Goal: Communication & Community: Ask a question

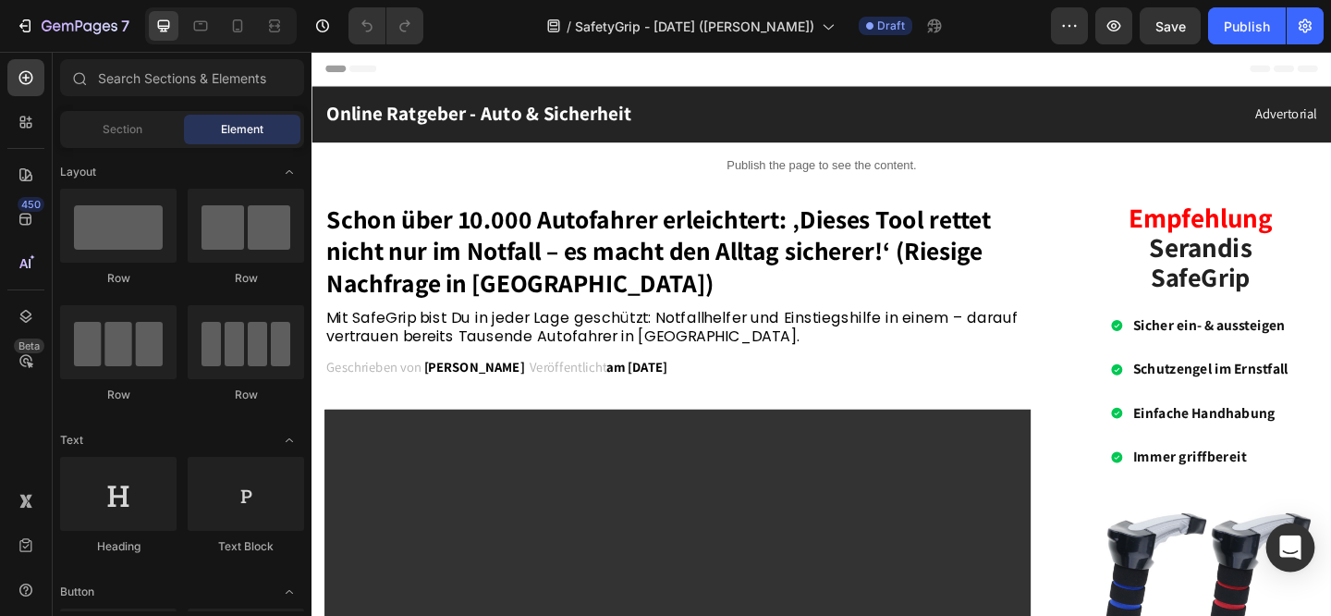
click at [1290, 548] on icon "Open Intercom Messenger" at bounding box center [1289, 547] width 21 height 24
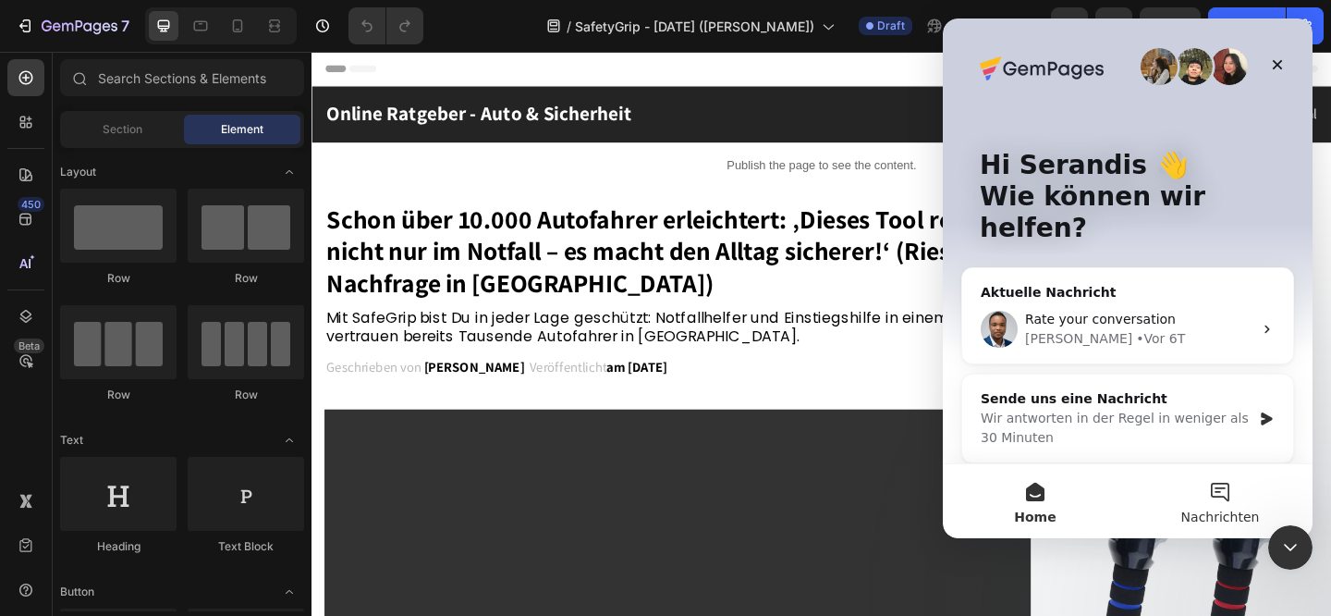
click at [1225, 499] on button "Nachrichten" at bounding box center [1220, 501] width 185 height 74
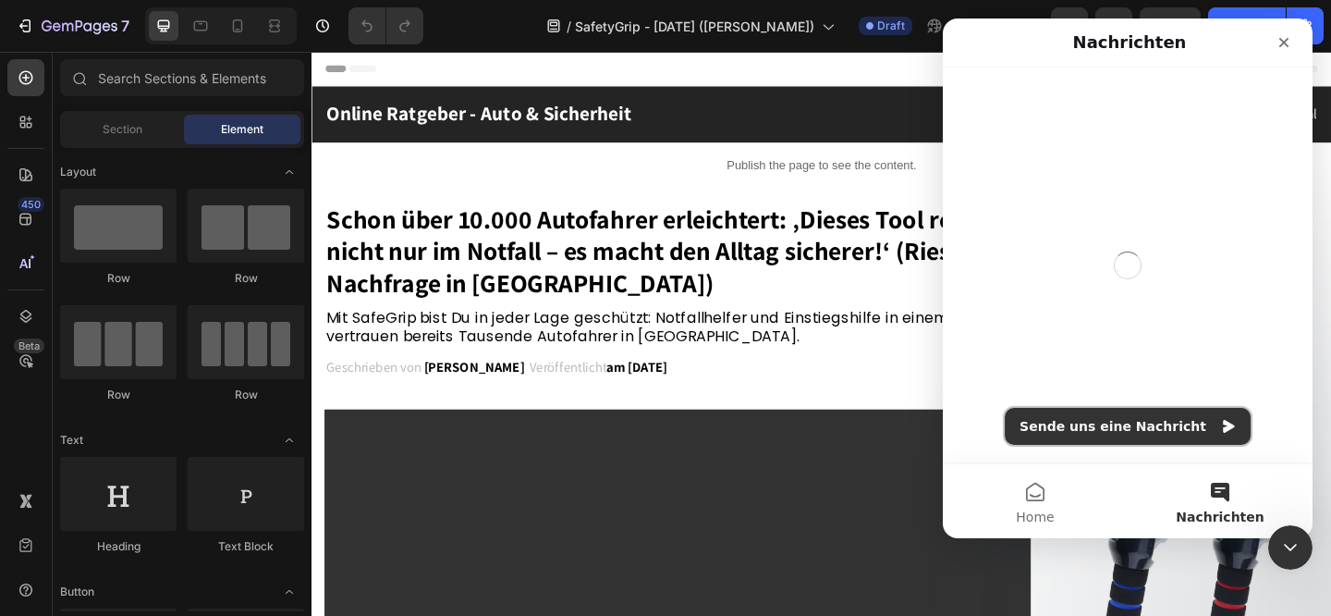
click at [1130, 426] on button "Sende uns eine Nachricht" at bounding box center [1128, 426] width 246 height 37
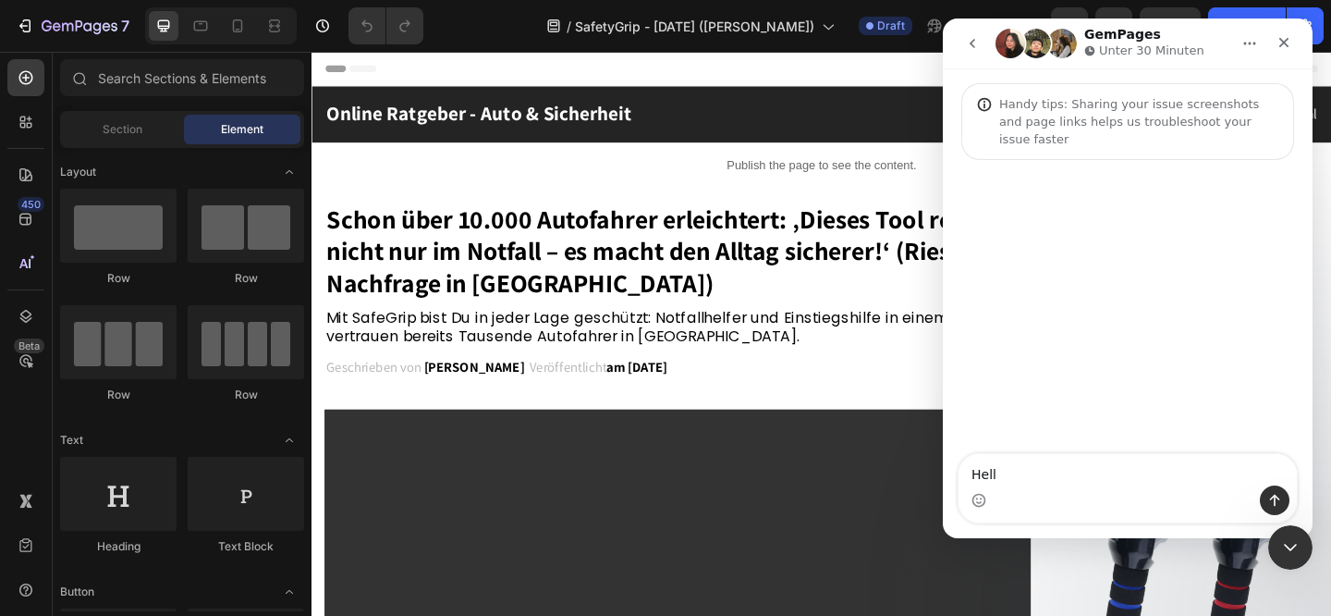
type textarea "Hello"
type textarea "i need"
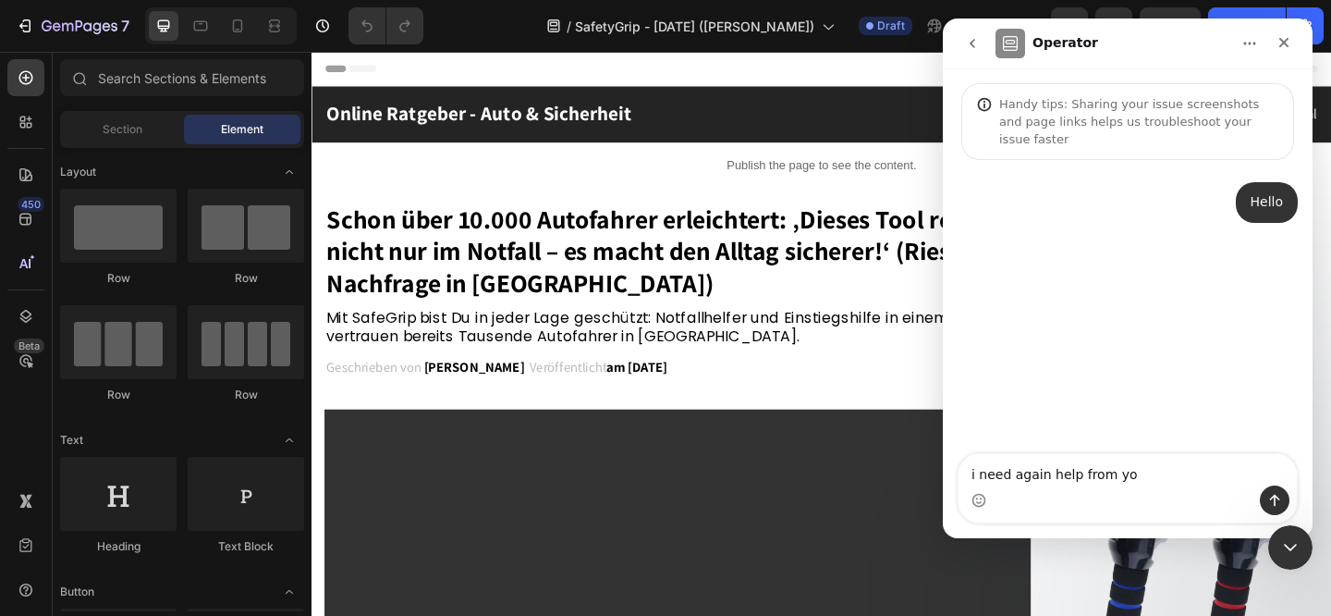
type textarea "i need again help from you"
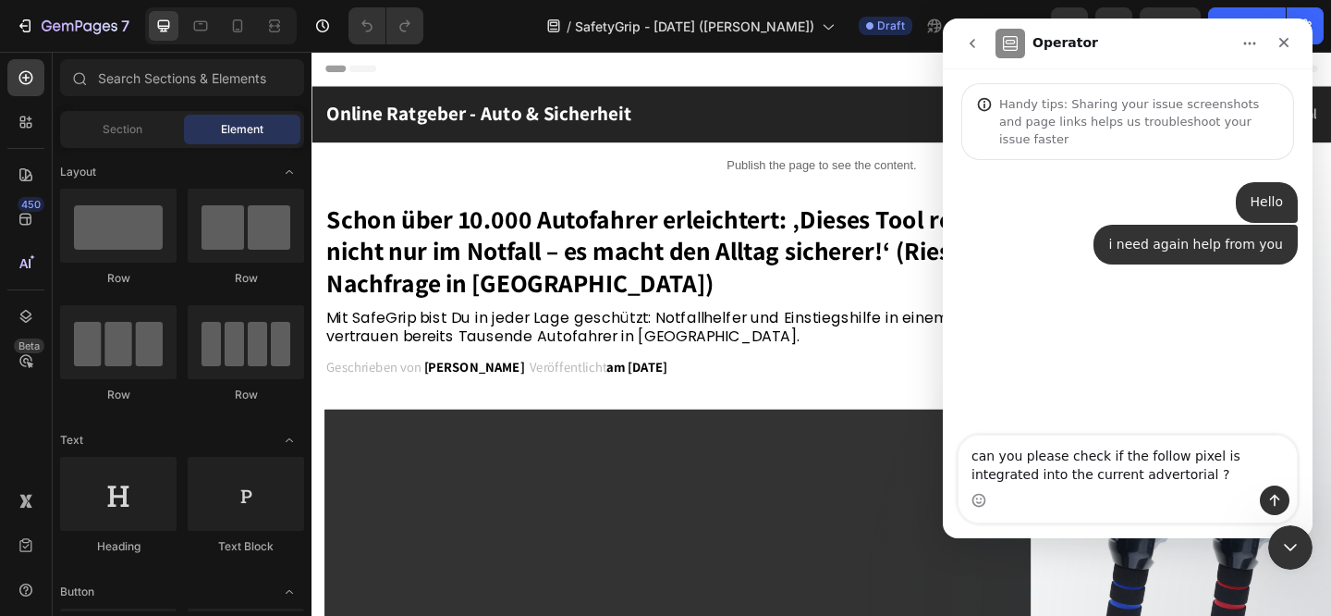
type textarea "can you please check if the follow pixel is integrated into the current adverto…"
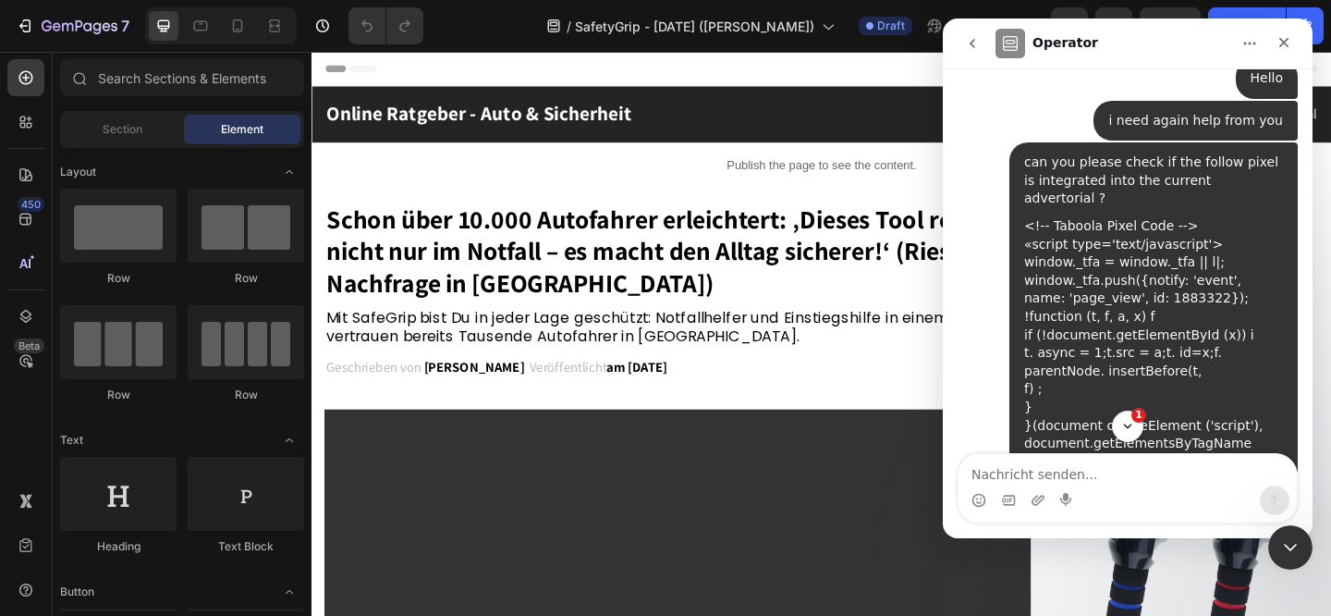
scroll to position [468, 0]
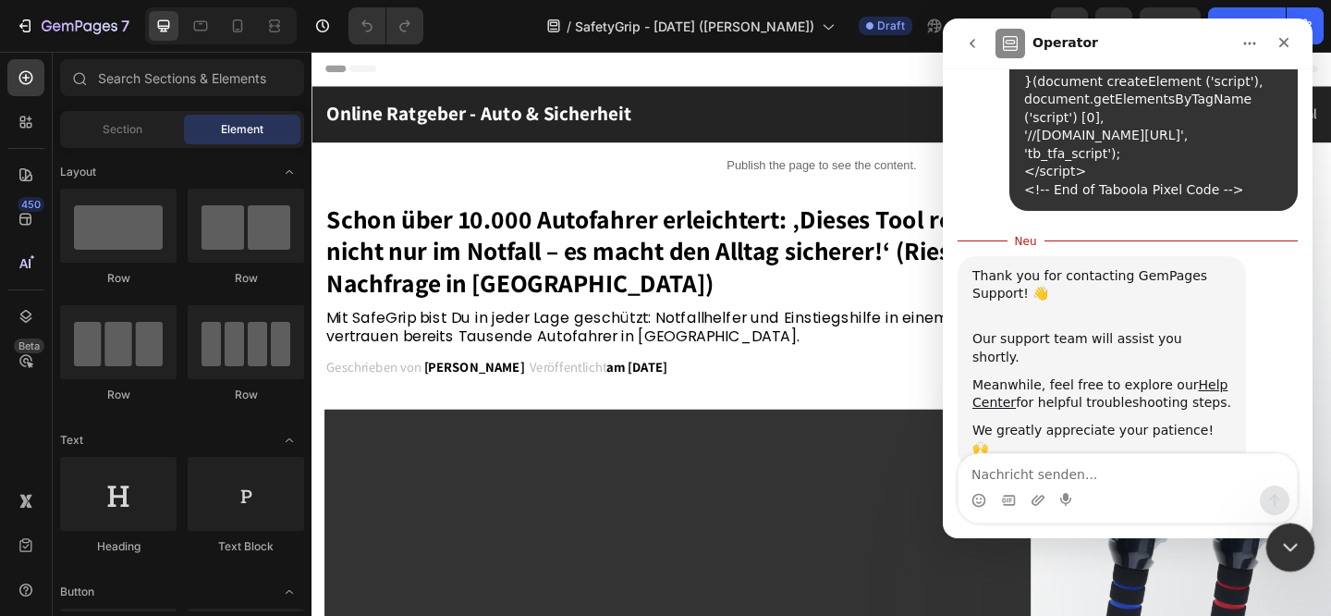
click at [1286, 538] on icon "Intercom-Nachrichtendienst schließen" at bounding box center [1287, 544] width 22 height 22
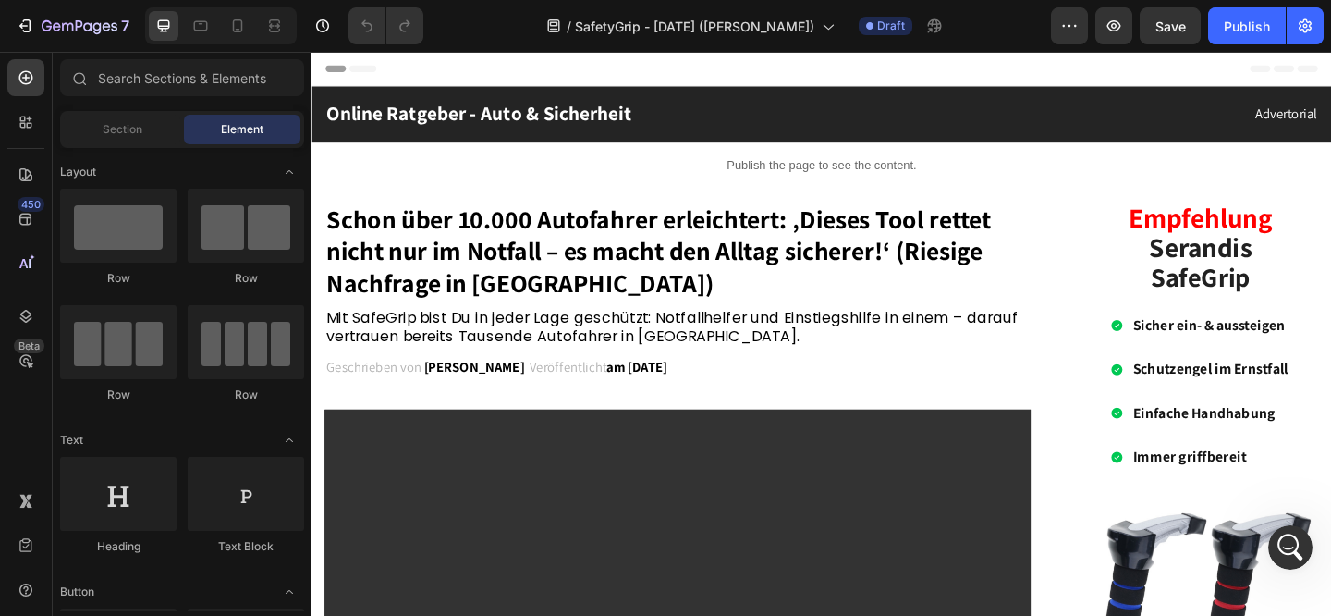
scroll to position [437, 0]
click at [1262, 26] on div "Publish" at bounding box center [1247, 26] width 46 height 19
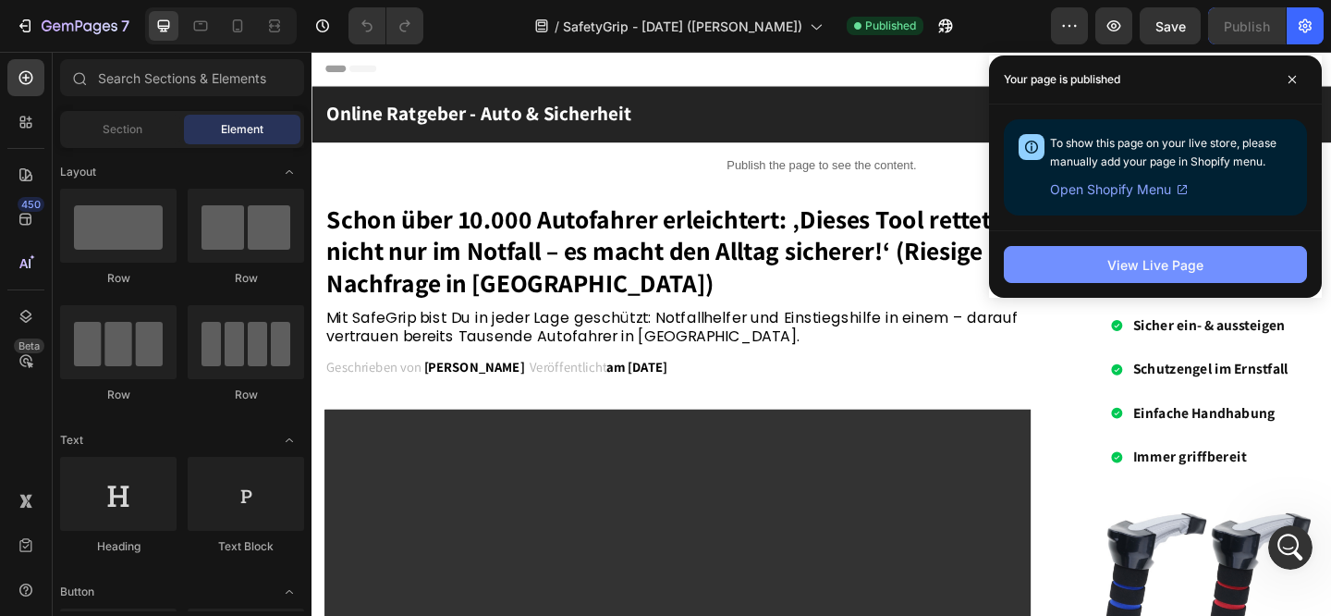
click at [1163, 272] on div "View Live Page" at bounding box center [1155, 264] width 96 height 19
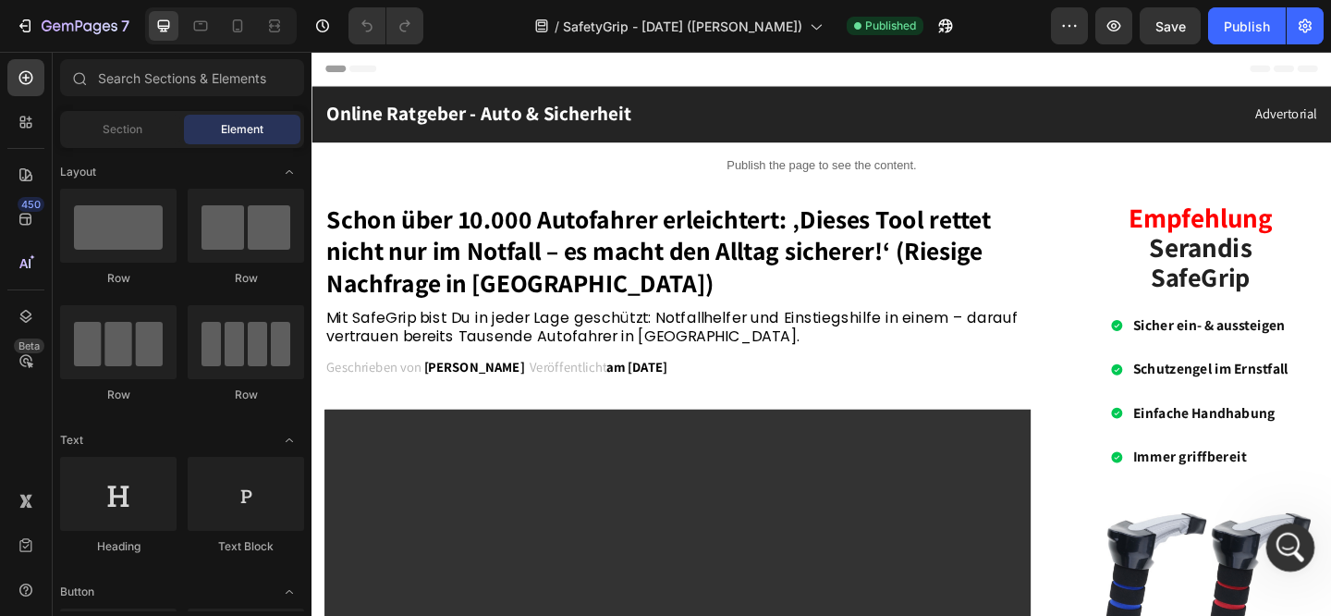
click at [1286, 547] on icon "Intercom-Nachrichtendienst öffnen" at bounding box center [1288, 545] width 30 height 30
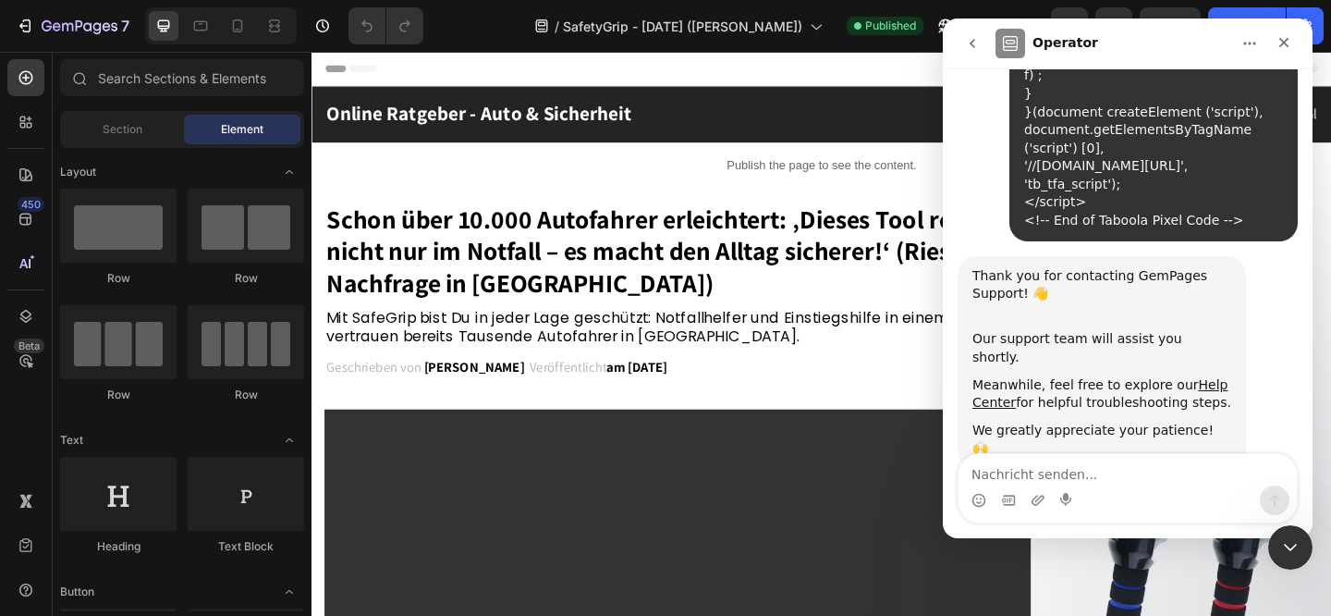
click at [1062, 469] on textarea "Nachricht senden..." at bounding box center [1127, 469] width 338 height 31
type textarea "many thanks"
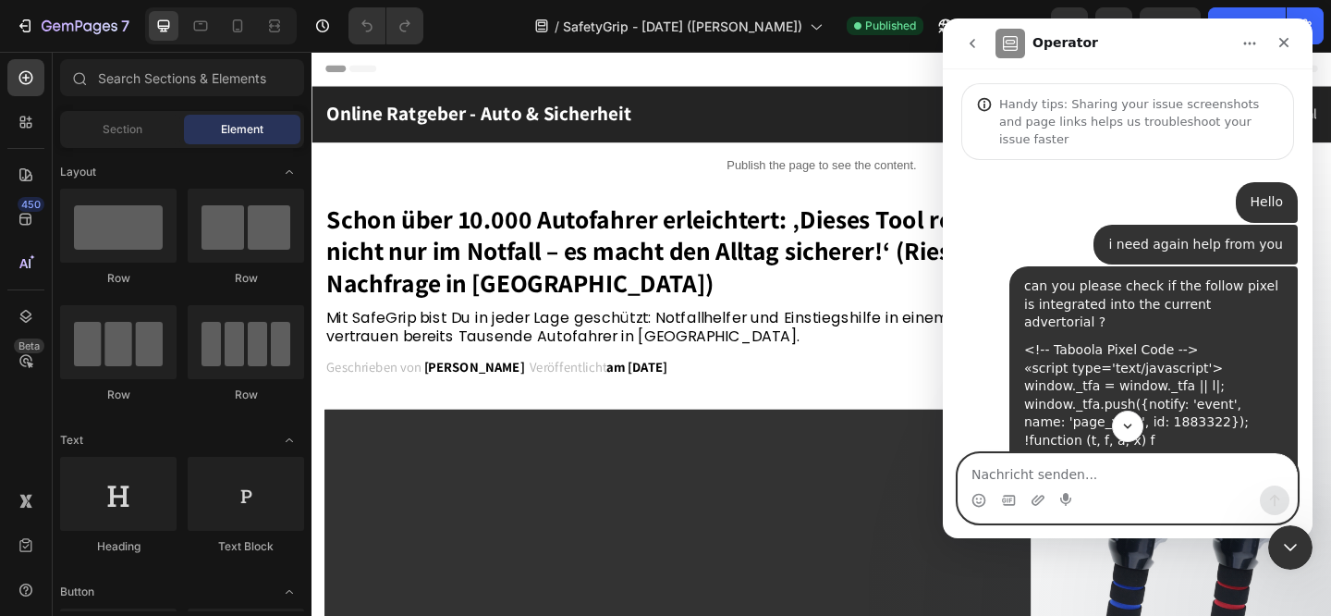
scroll to position [492, 0]
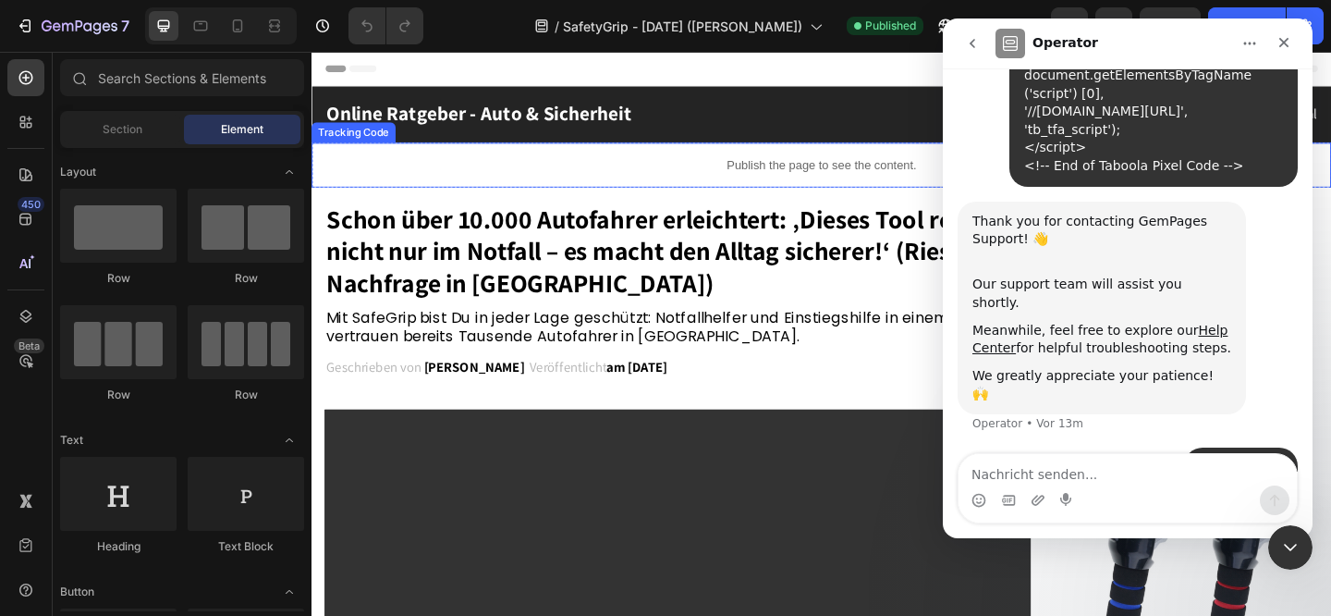
click at [665, 173] on p "Publish the page to see the content." at bounding box center [865, 174] width 1109 height 19
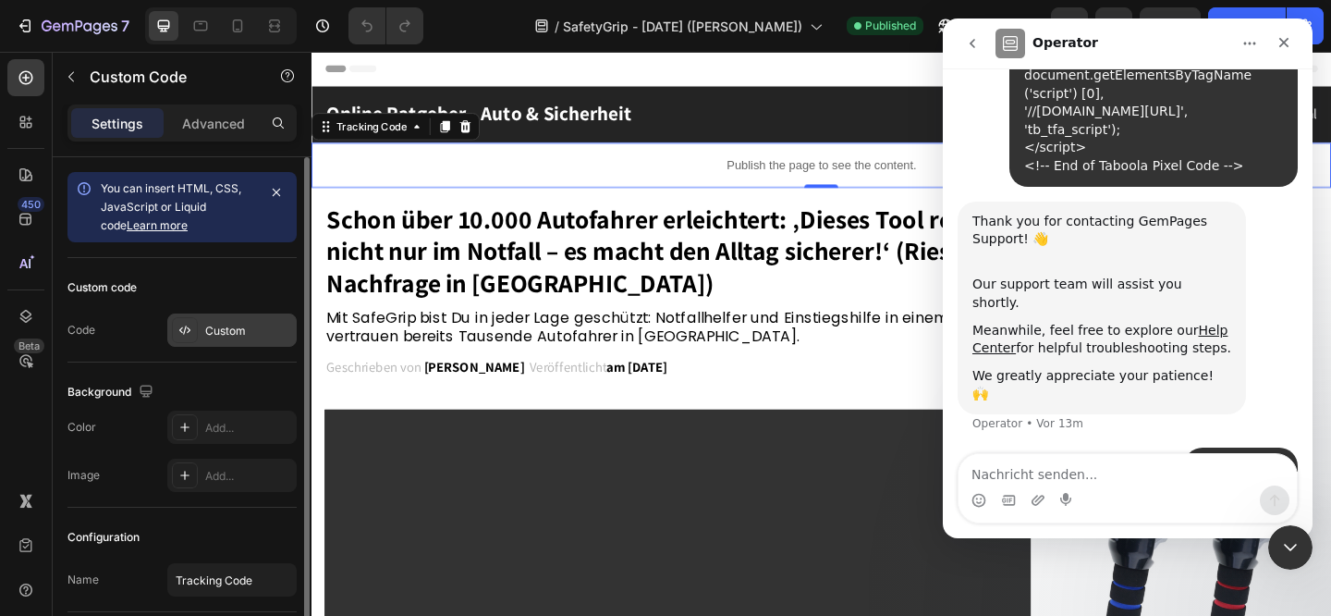
click at [226, 334] on div "Custom" at bounding box center [248, 331] width 87 height 17
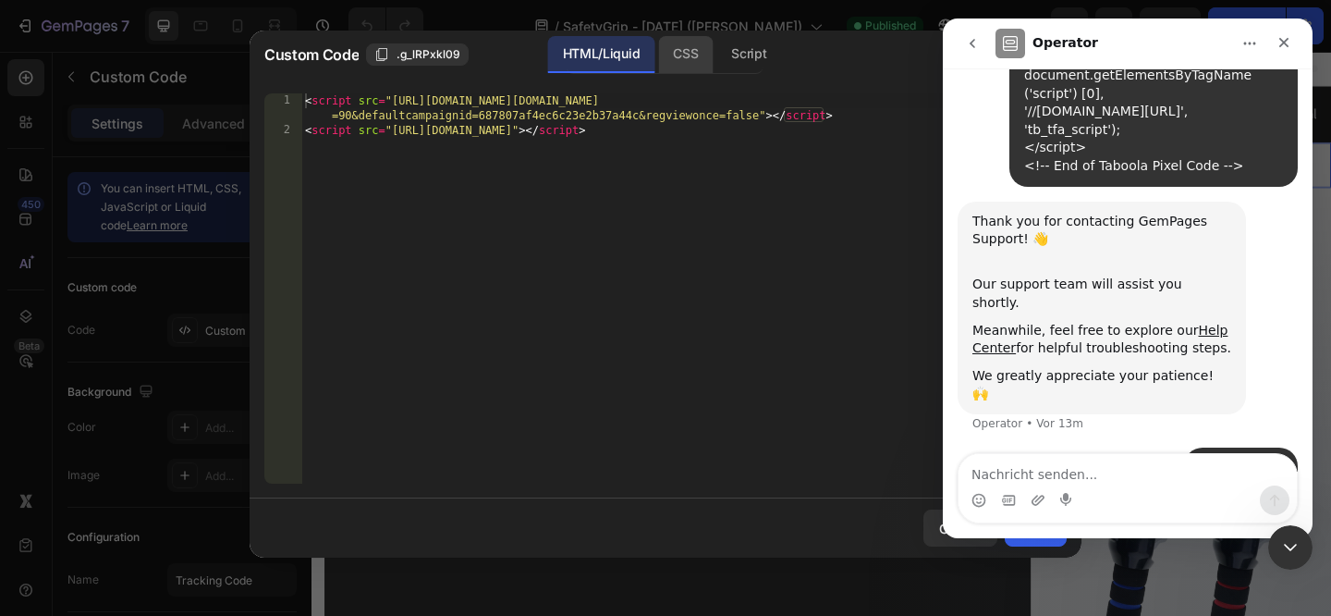
click at [716, 58] on div "CSS" at bounding box center [748, 54] width 65 height 37
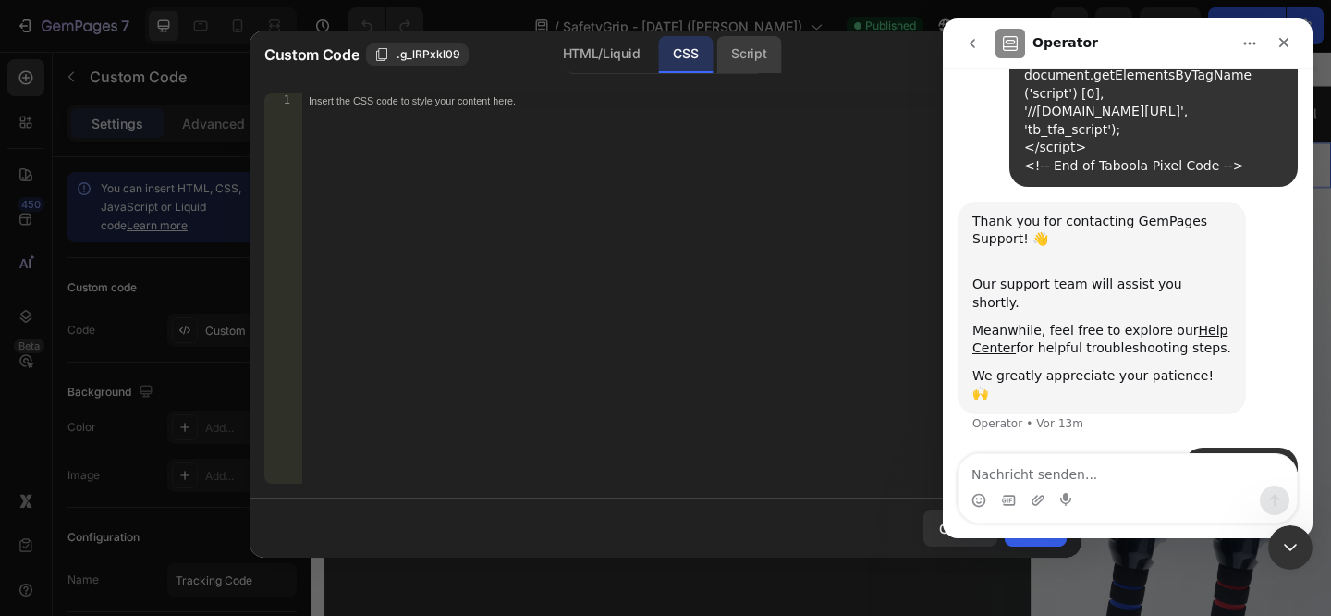
click at [750, 58] on div "Script" at bounding box center [748, 54] width 65 height 37
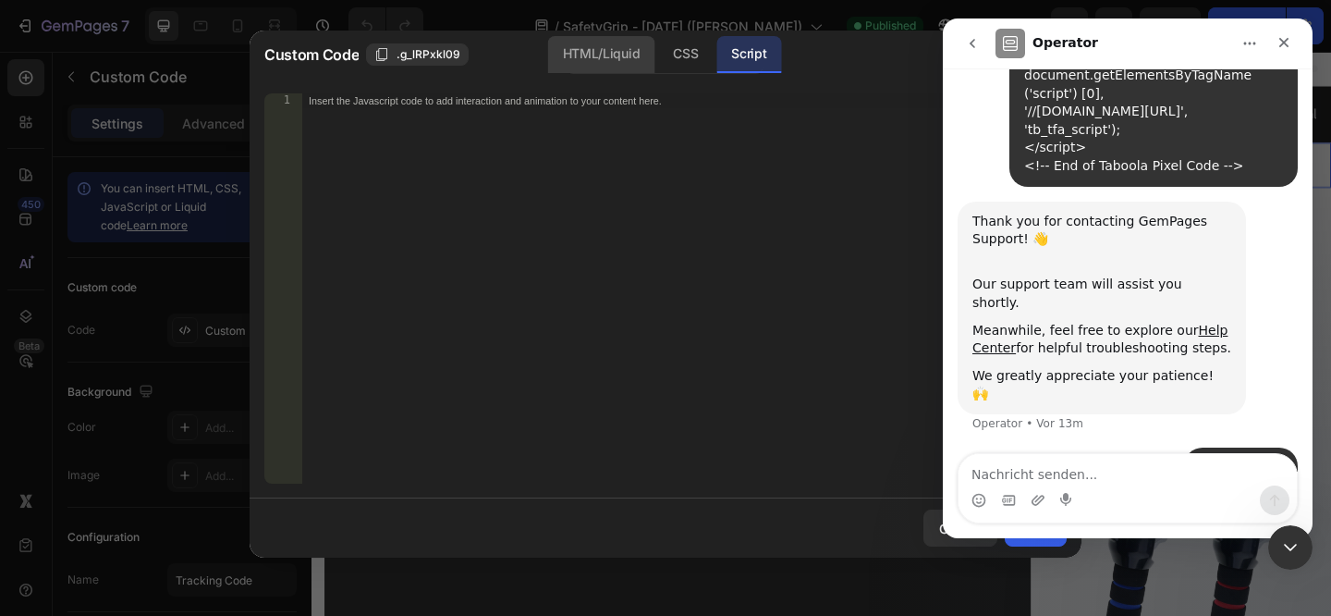
click at [658, 54] on div "HTML/Liquid" at bounding box center [685, 54] width 55 height 37
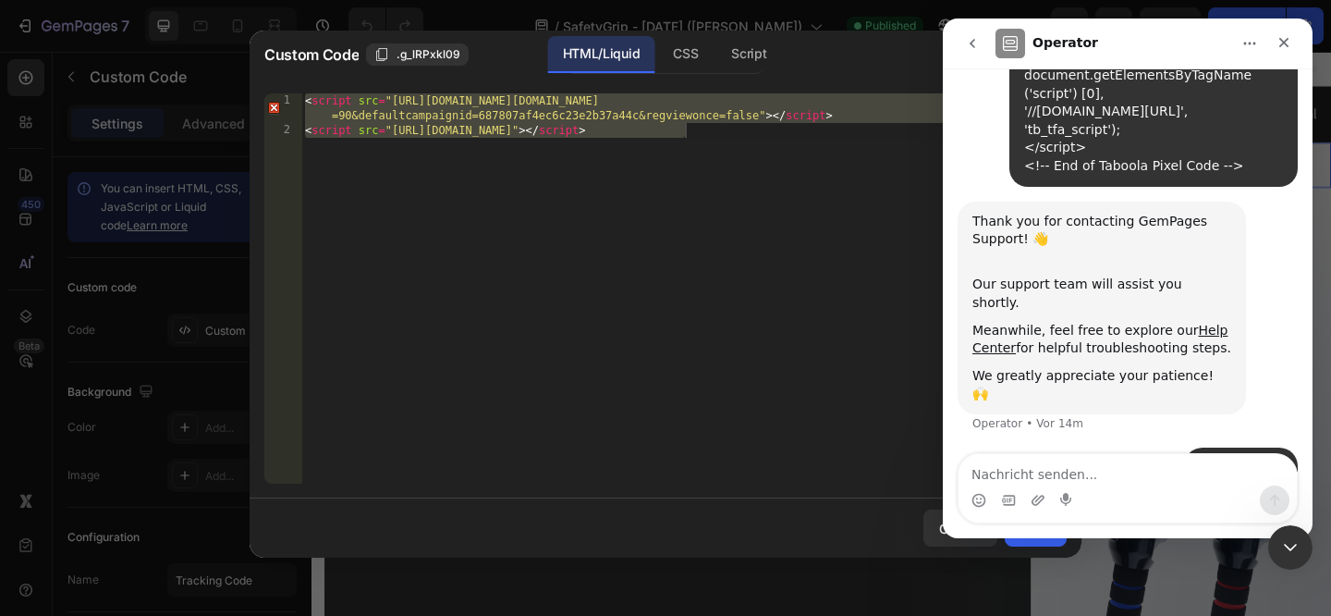
click at [1045, 511] on div "Intercom Messenger" at bounding box center [1127, 500] width 338 height 30
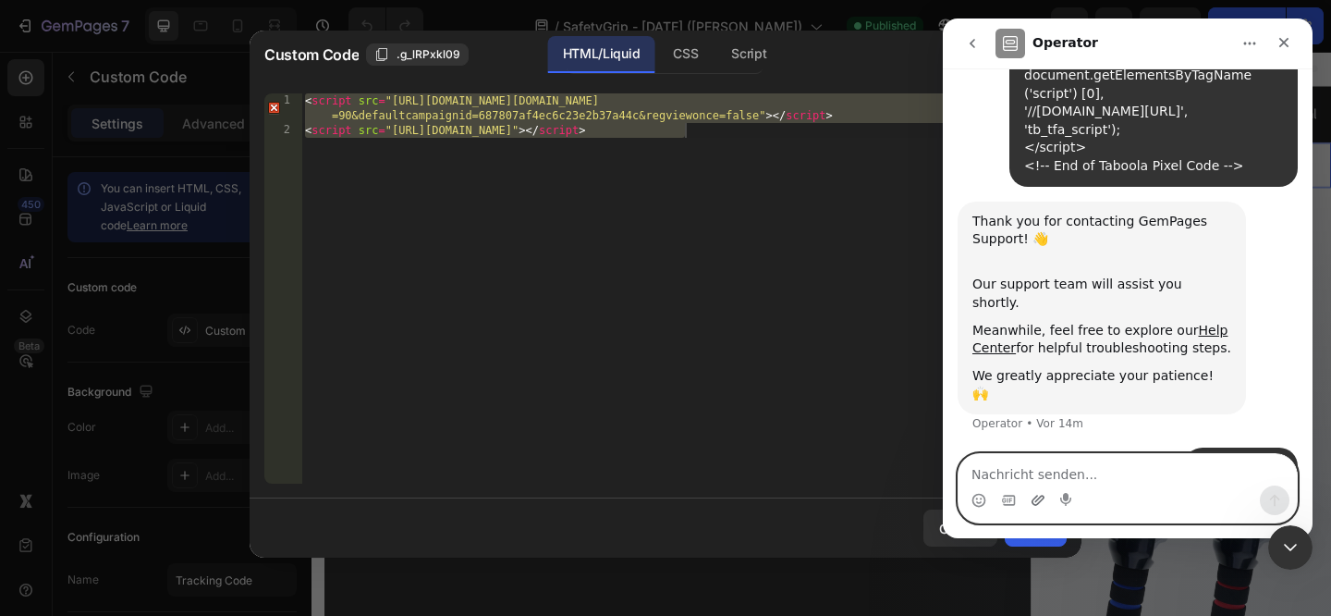
click at [1037, 502] on icon "Anhang hochladen" at bounding box center [1037, 500] width 15 height 15
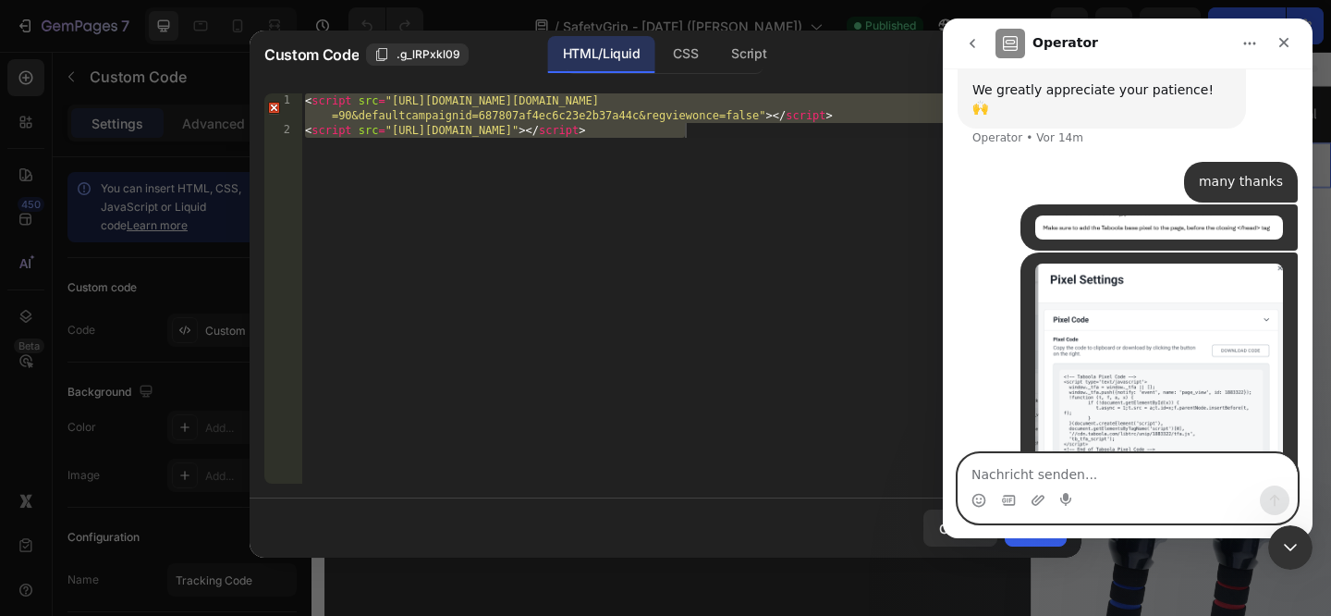
scroll to position [780, 0]
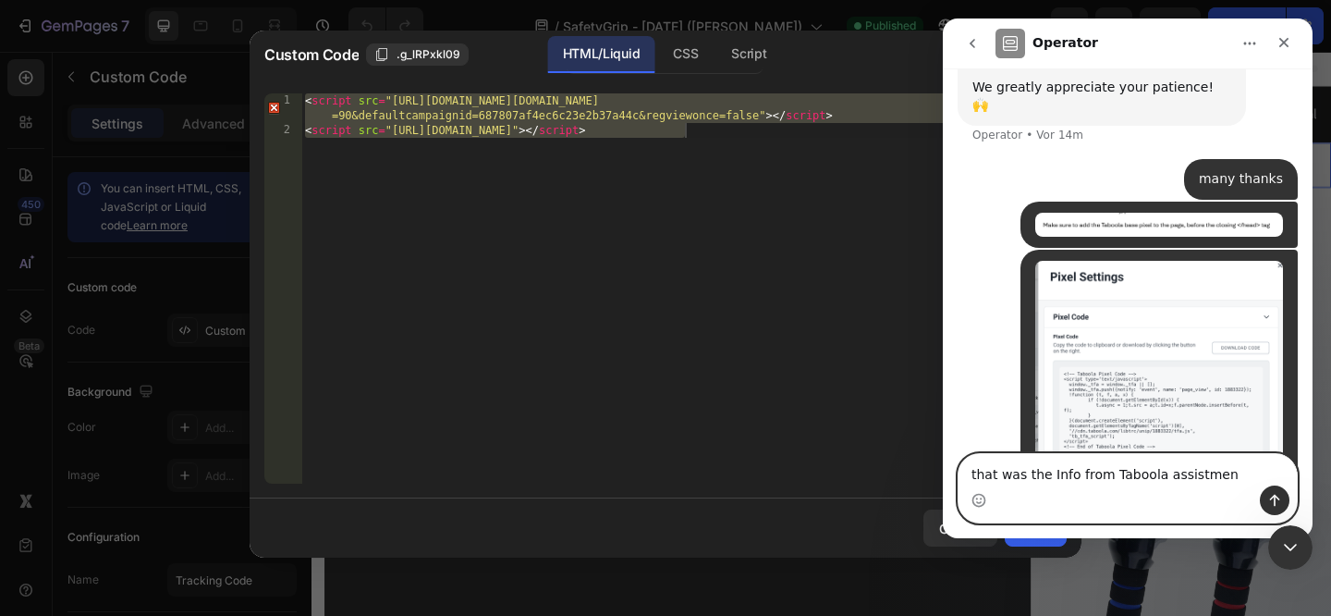
type textarea "that was the Info from Taboola assistment"
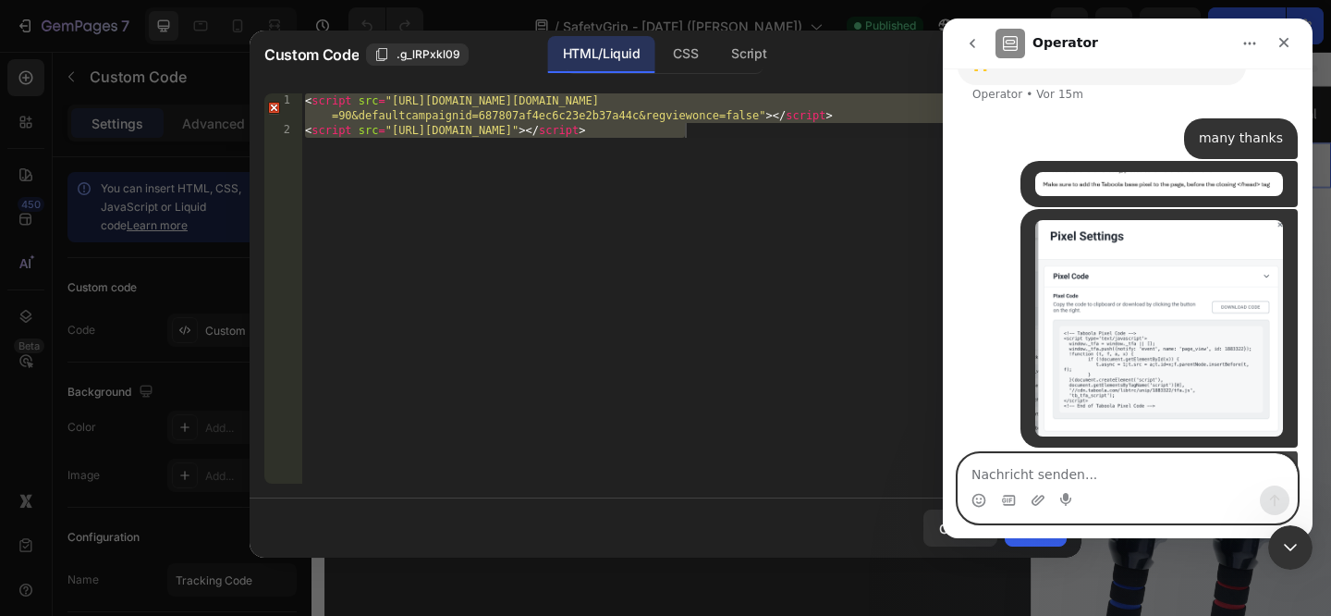
scroll to position [823, 0]
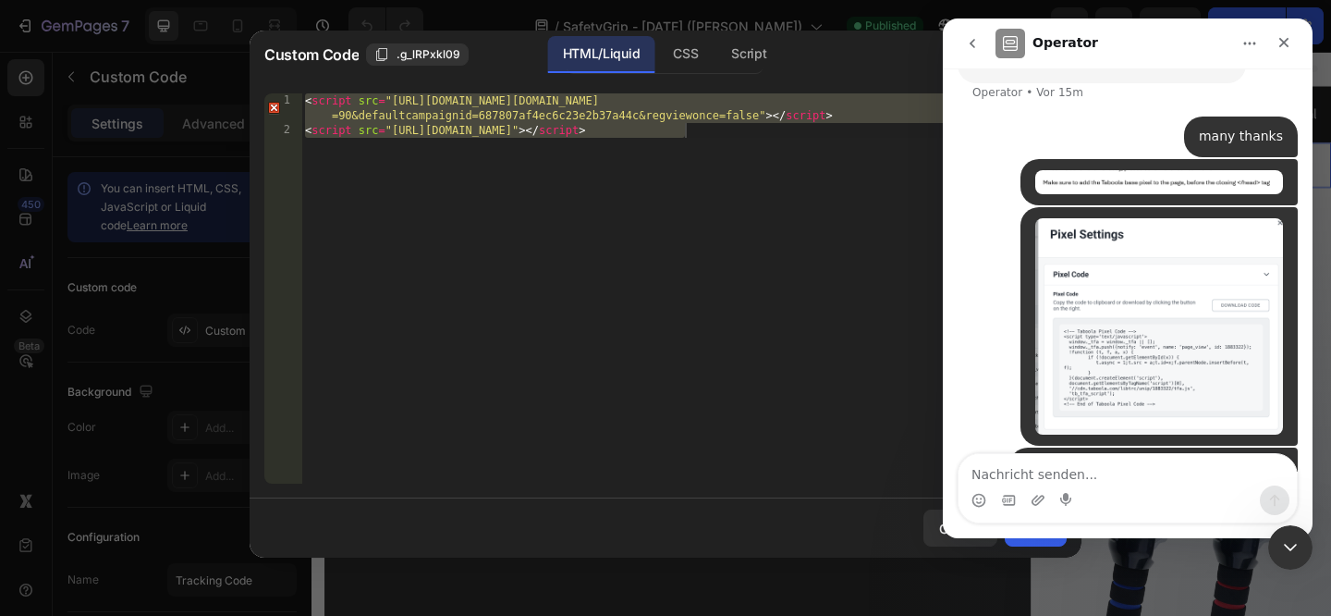
click at [1104, 170] on img "Serandis sagt…" at bounding box center [1159, 182] width 248 height 25
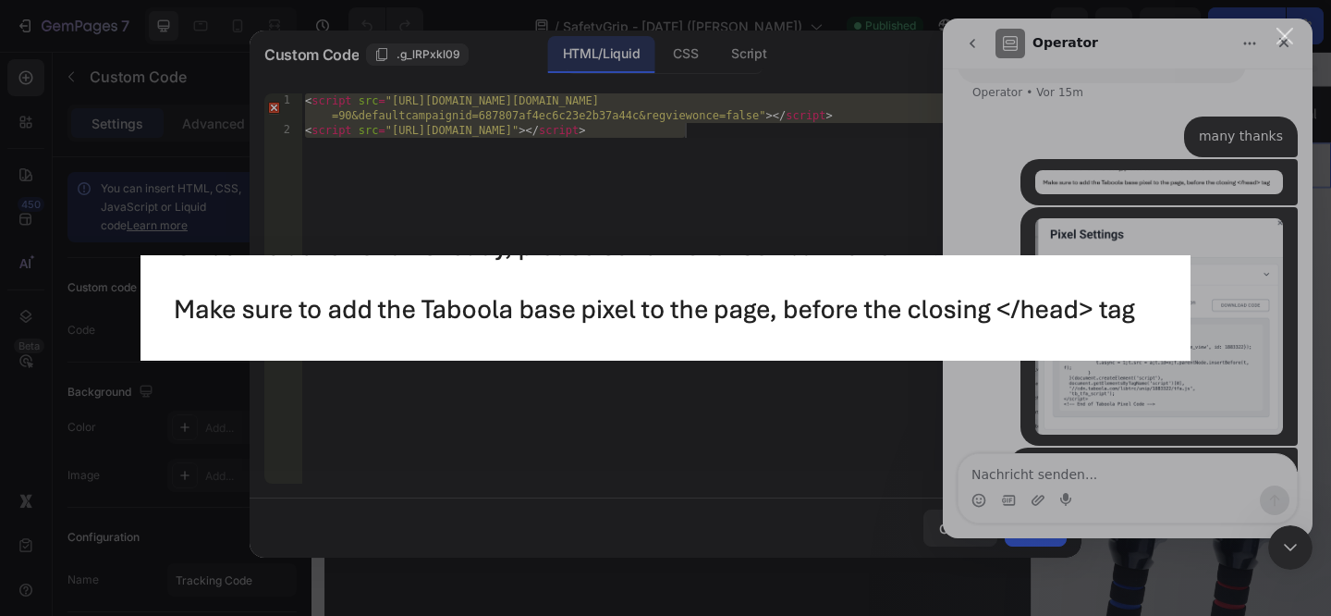
scroll to position [0, 0]
click at [1104, 130] on div "Intercom Messenger" at bounding box center [665, 308] width 1331 height 616
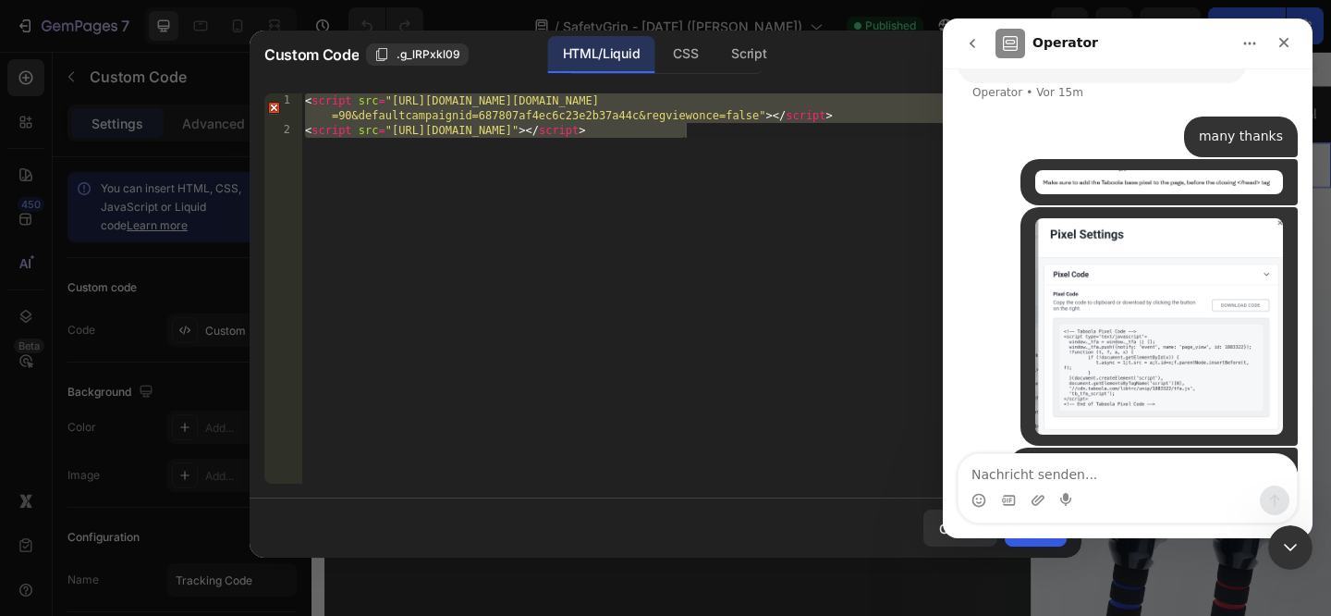
click at [1165, 231] on img "Serandis sagt…" at bounding box center [1159, 325] width 248 height 215
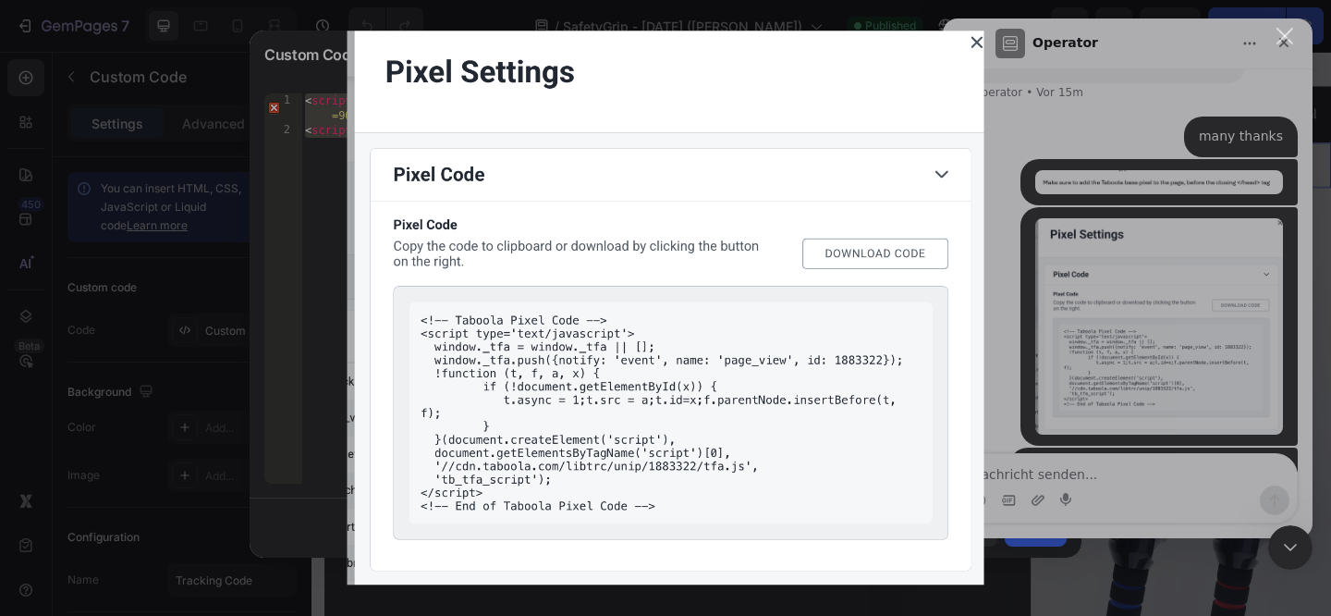
click at [1165, 231] on div "Intercom Messenger" at bounding box center [665, 308] width 1331 height 616
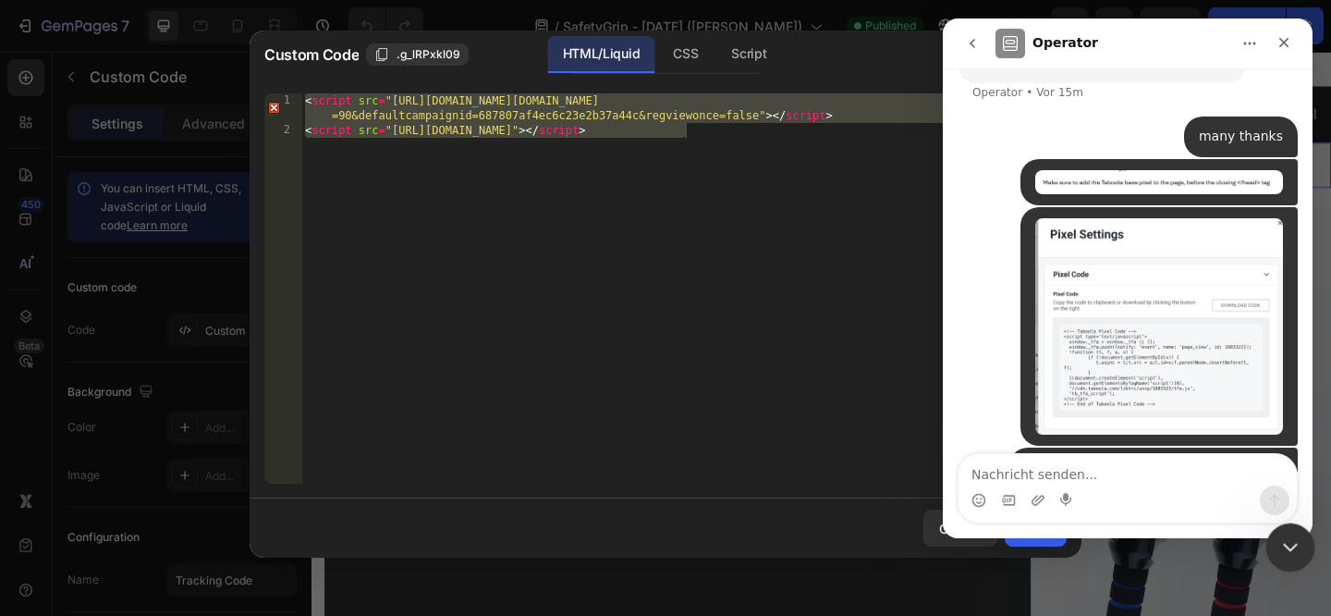
click at [1293, 550] on icon "Intercom-Nachrichtendienst schließen" at bounding box center [1287, 544] width 22 height 22
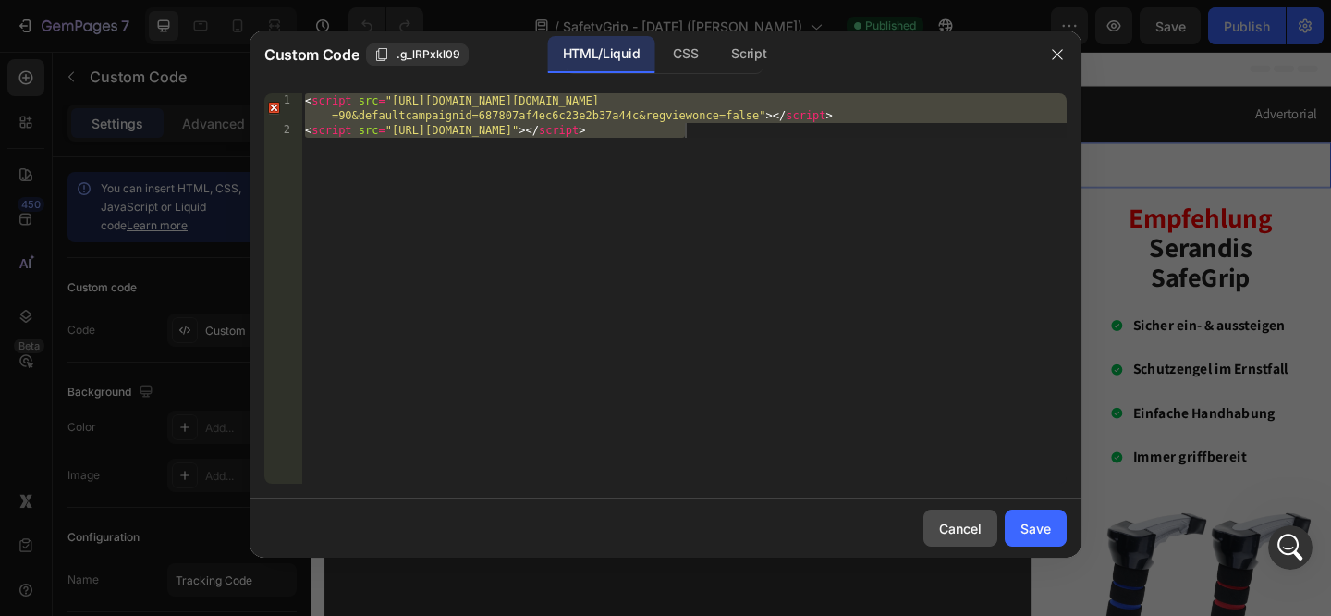
click at [958, 525] on div "Cancel" at bounding box center [960, 527] width 43 height 19
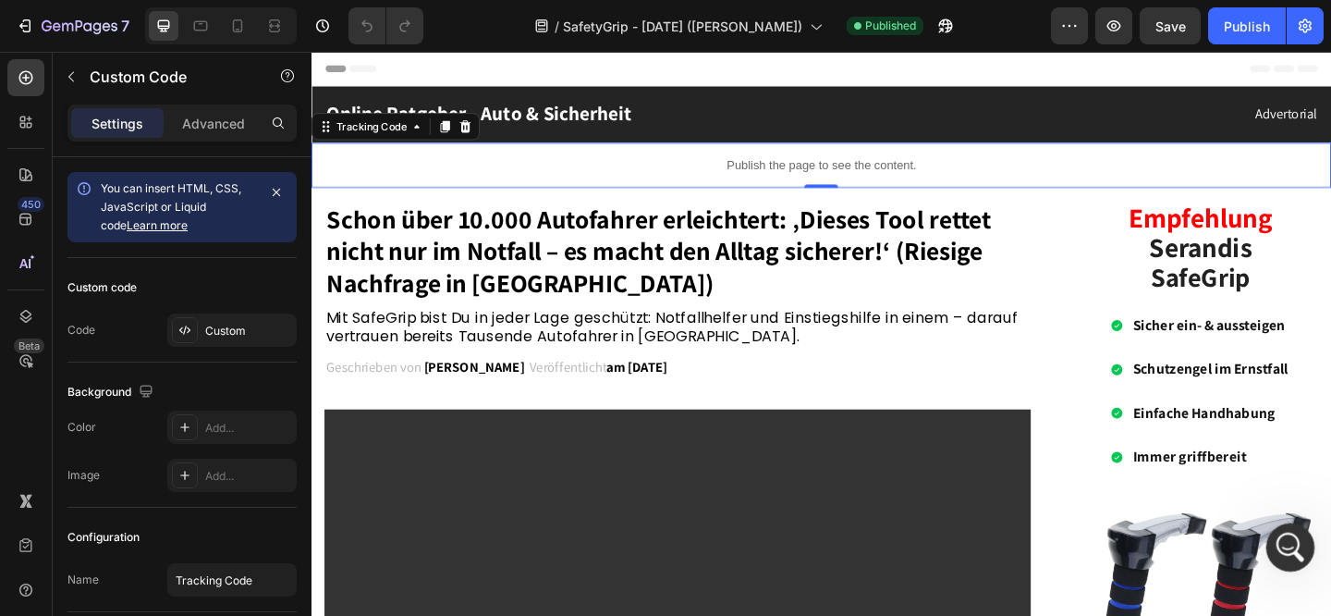
click at [1287, 546] on icon "Intercom-Nachrichtendienst öffnen" at bounding box center [1287, 544] width 13 height 15
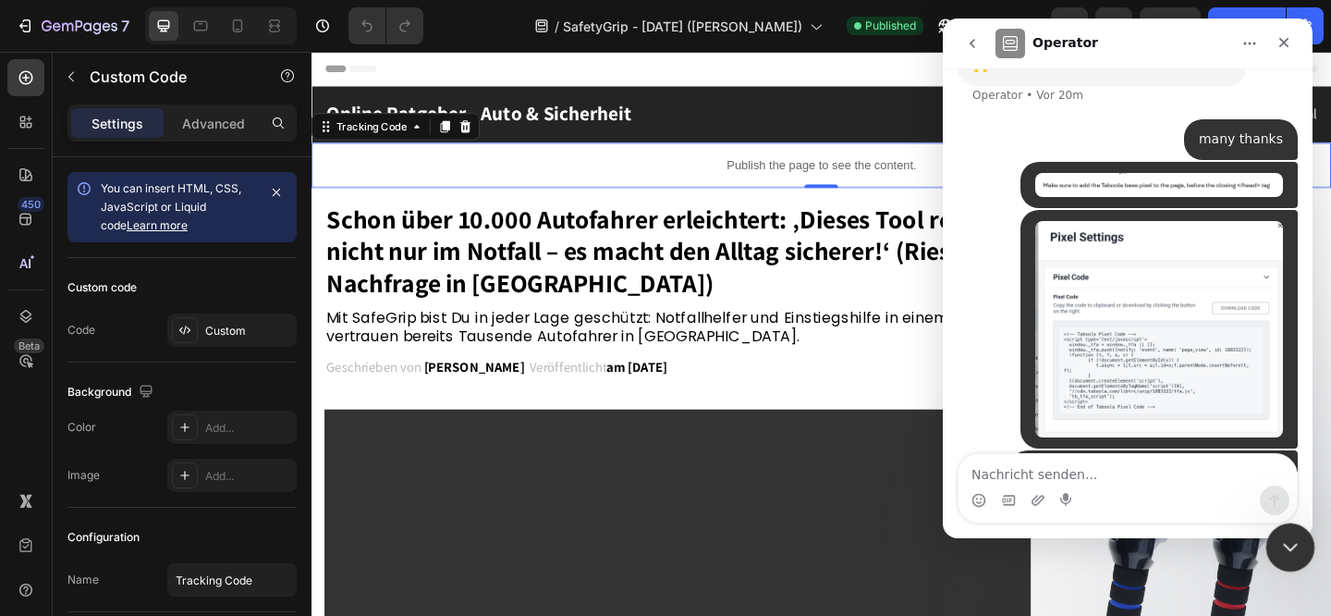
scroll to position [823, 0]
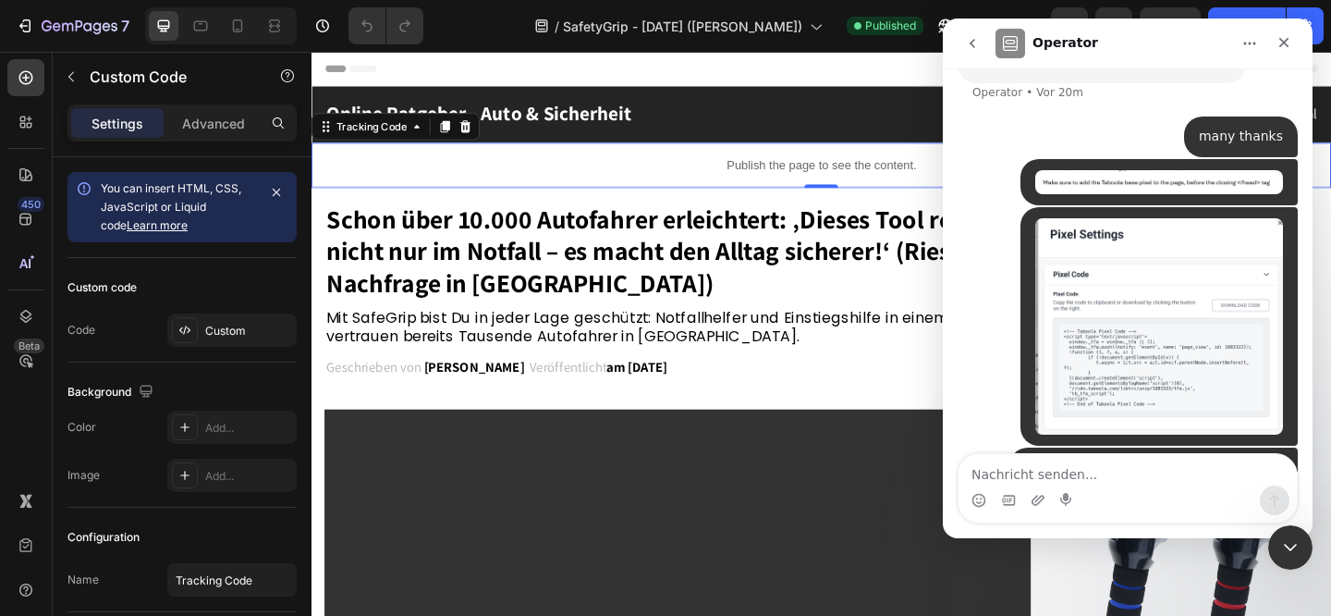
click at [1000, 471] on textarea "Nachricht senden..." at bounding box center [1127, 469] width 338 height 31
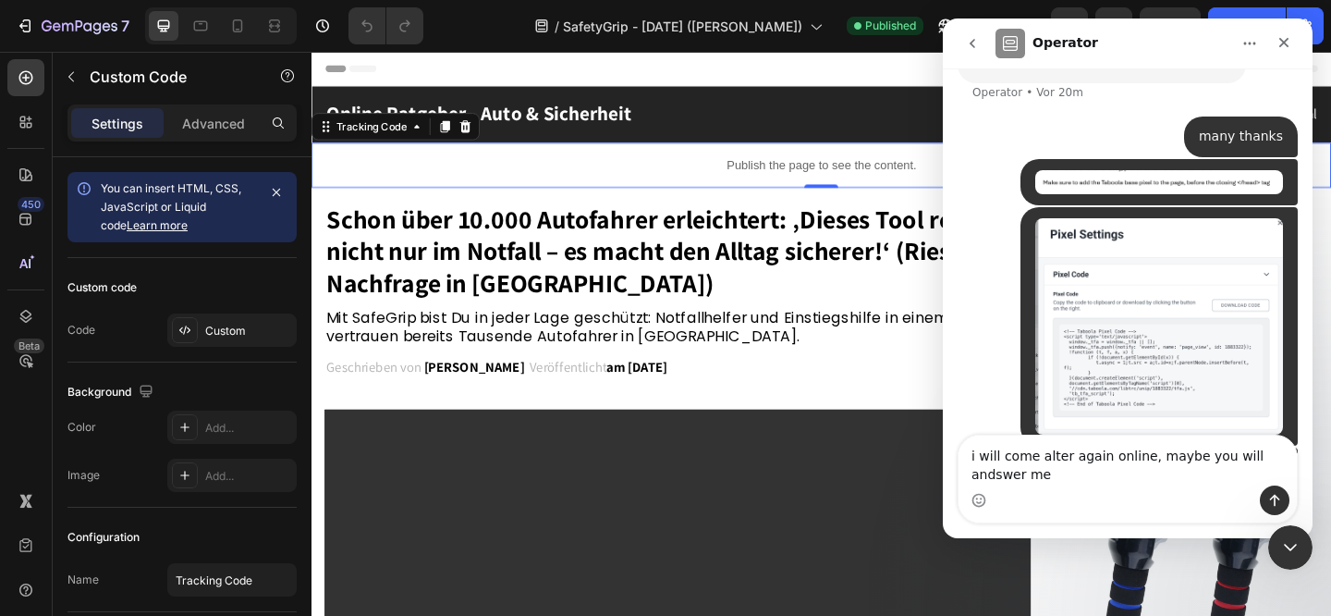
scroll to position [841, 0]
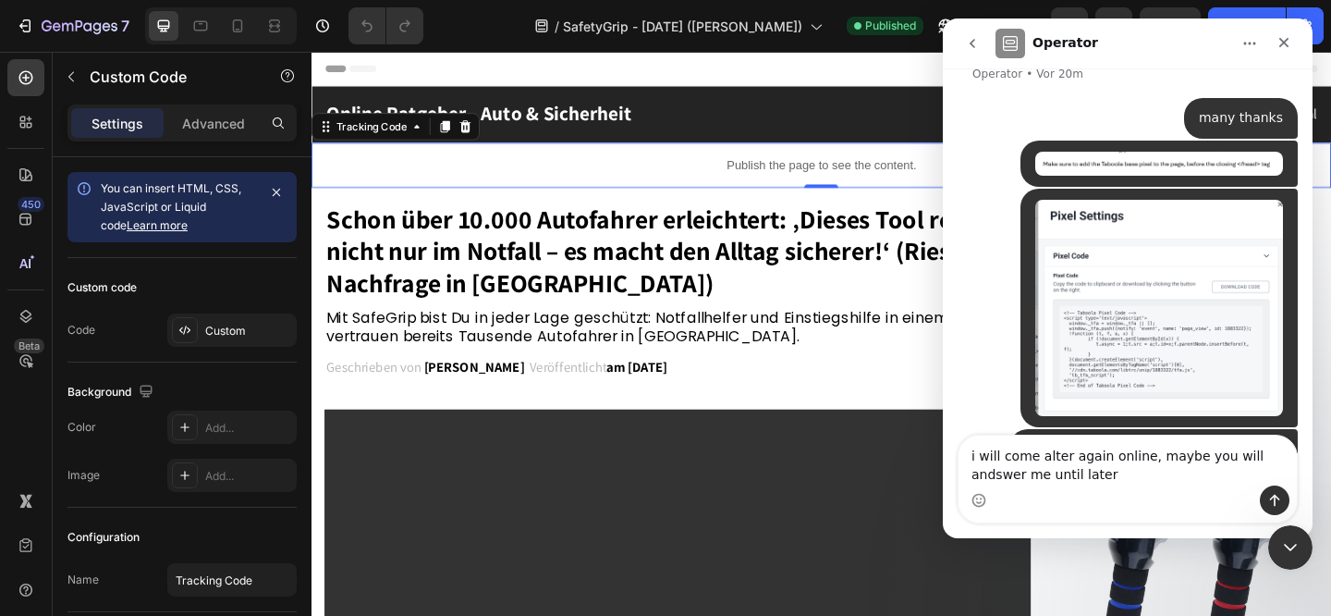
click at [1259, 453] on textarea "i will come alter again online, maybe you will andswer me until later" at bounding box center [1127, 460] width 338 height 50
click at [1109, 471] on textarea "i will come alter again online, maybe you will answer me until later" at bounding box center [1127, 460] width 338 height 50
click at [1062, 455] on textarea "i will come alter again online, maybe you will answer me until later" at bounding box center [1127, 460] width 338 height 50
click at [1067, 472] on textarea "i will come later again online, maybe you will answer me until later" at bounding box center [1127, 460] width 338 height 50
type textarea "i will come later again online, maybe you will answer me until later and solve …"
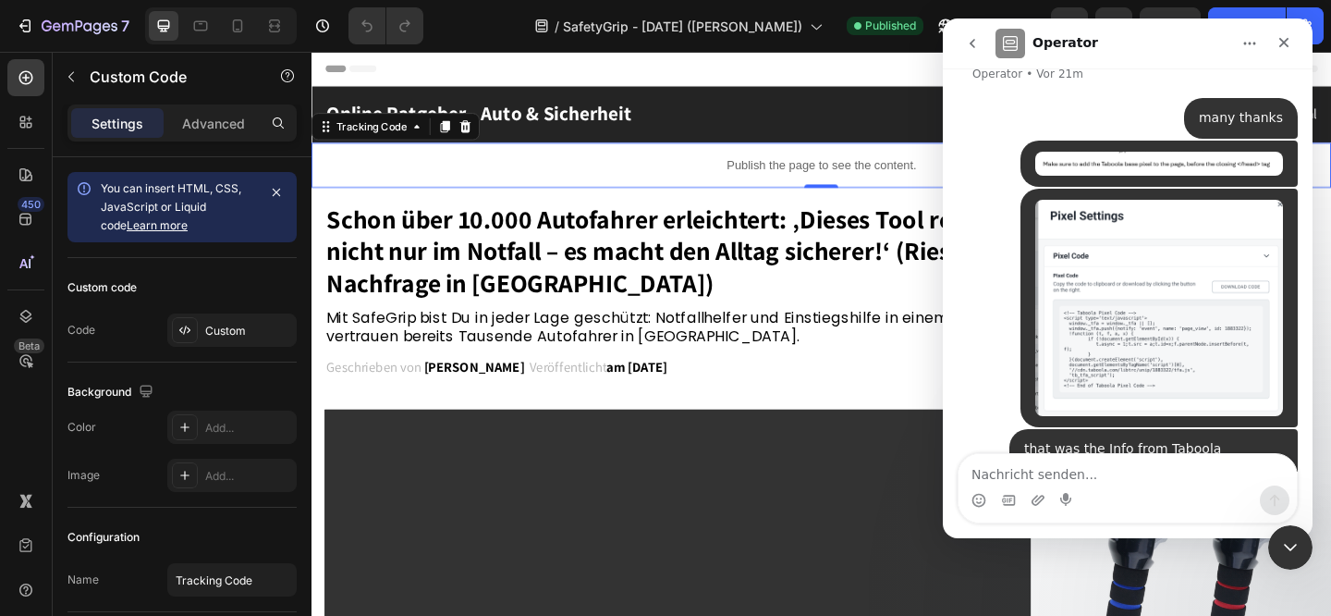
scroll to position [901, 0]
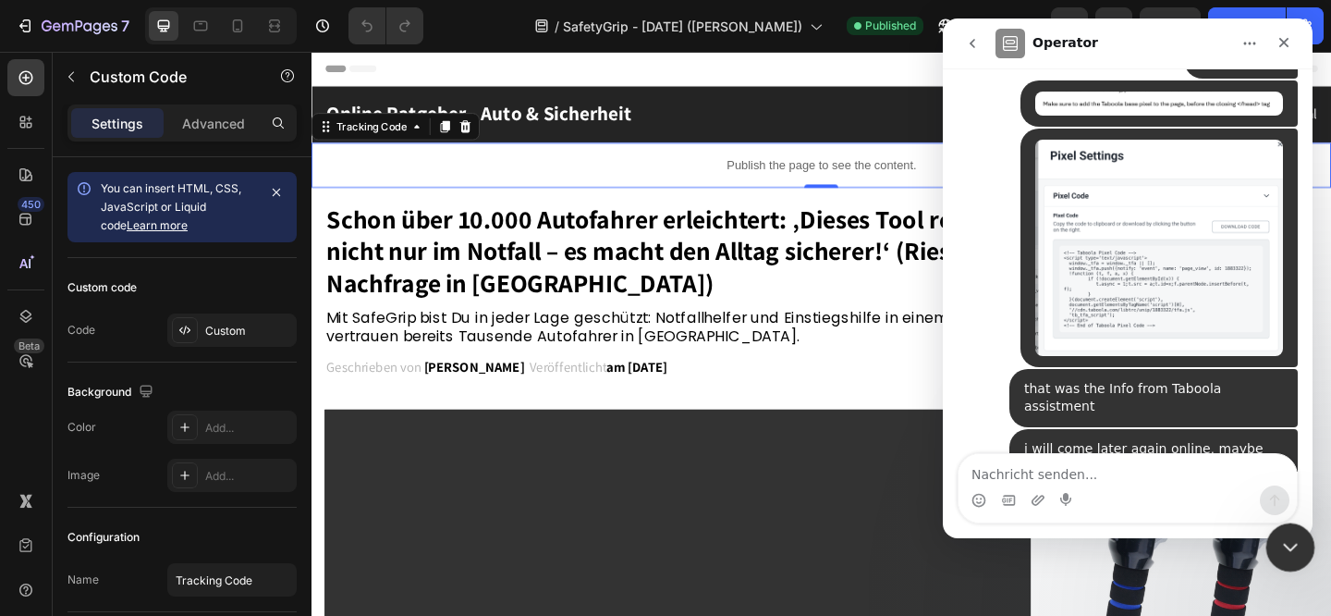
click at [1283, 530] on div "Intercom-Nachrichtendienst schließen" at bounding box center [1287, 544] width 44 height 44
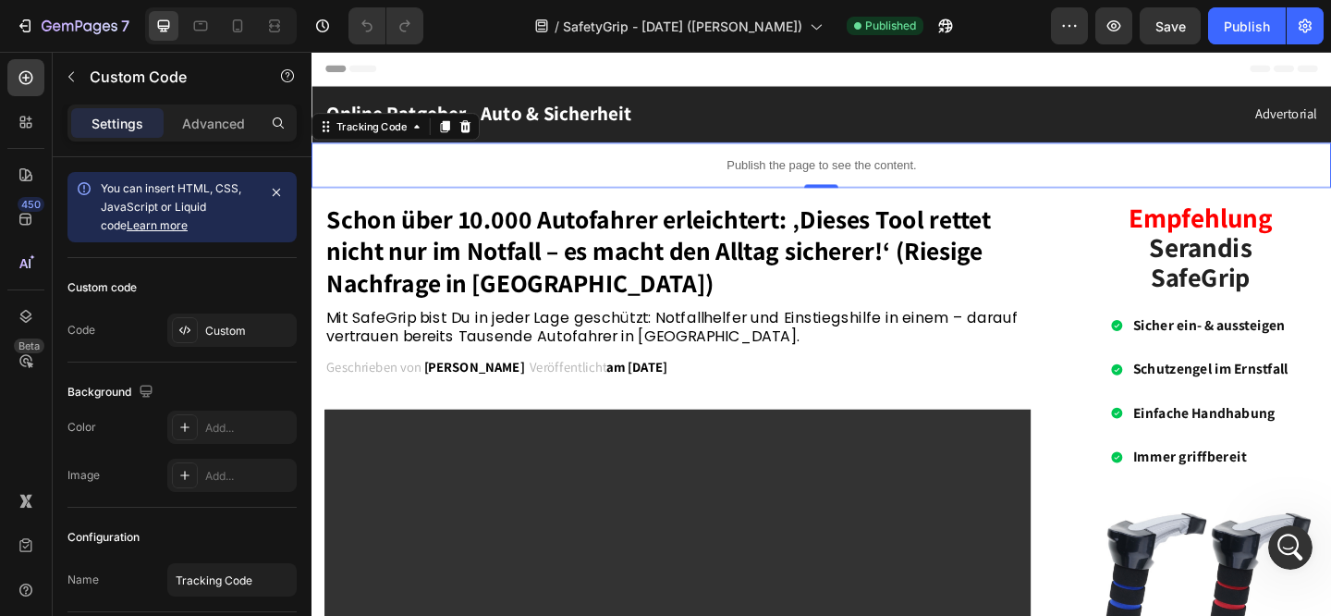
scroll to position [949, 0]
